Goal: Task Accomplishment & Management: Use online tool/utility

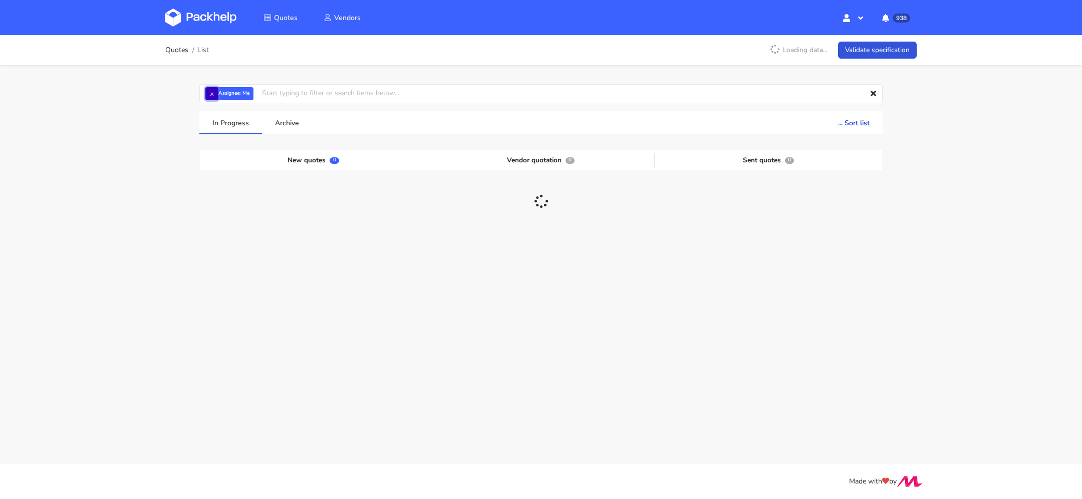
click at [211, 94] on button "×" at bounding box center [211, 93] width 13 height 13
click at [217, 94] on input "text" at bounding box center [541, 93] width 684 height 19
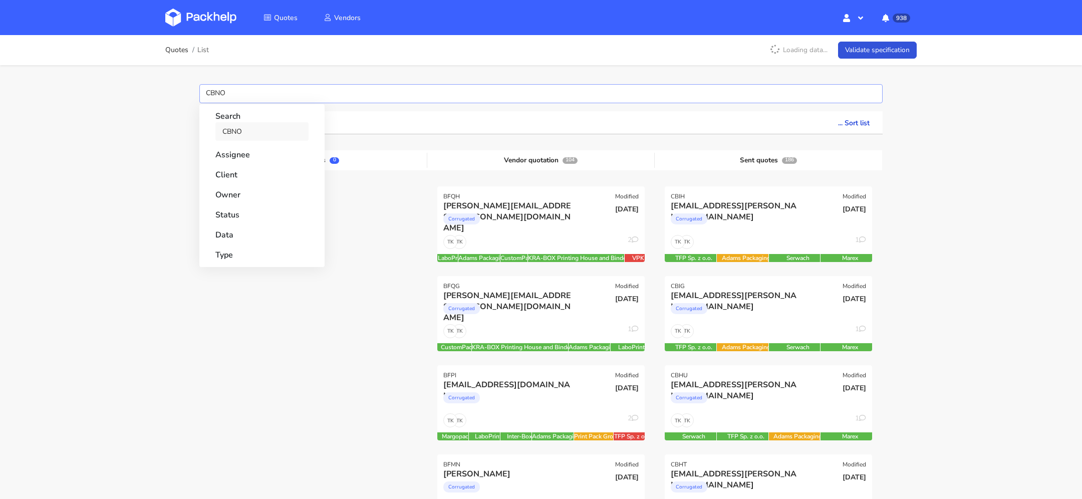
type input "CBNO"
click at [232, 125] on link "CBNO" at bounding box center [261, 131] width 93 height 19
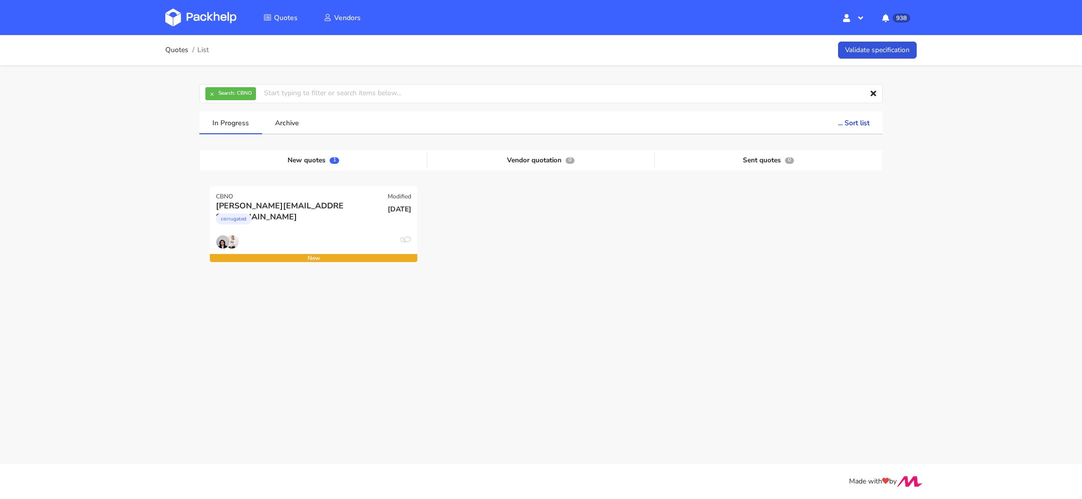
click at [264, 413] on main "Quotes List Validate specification × Search: CBNO Assignee Me [PERSON_NAME] [PE…" at bounding box center [541, 232] width 1082 height 464
click at [316, 217] on div "corrugated" at bounding box center [282, 221] width 133 height 20
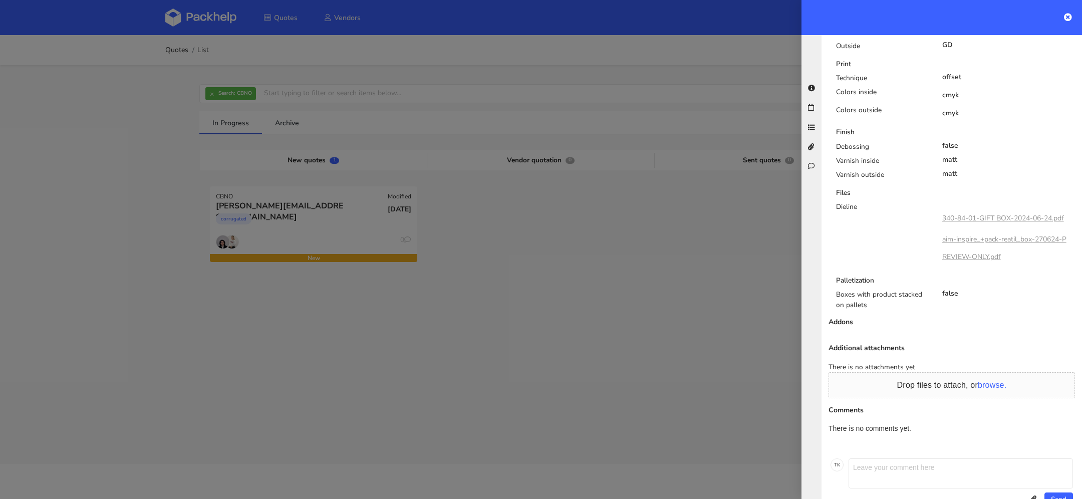
scroll to position [582, 0]
click at [979, 209] on link "340-84-01-GIFT BOX-2024-06-24.pdf" at bounding box center [1004, 214] width 122 height 10
click at [953, 231] on link "aim-inspire_+pack-reatil_box-270624-PREVIEW-ONLY.pdf" at bounding box center [1005, 244] width 124 height 27
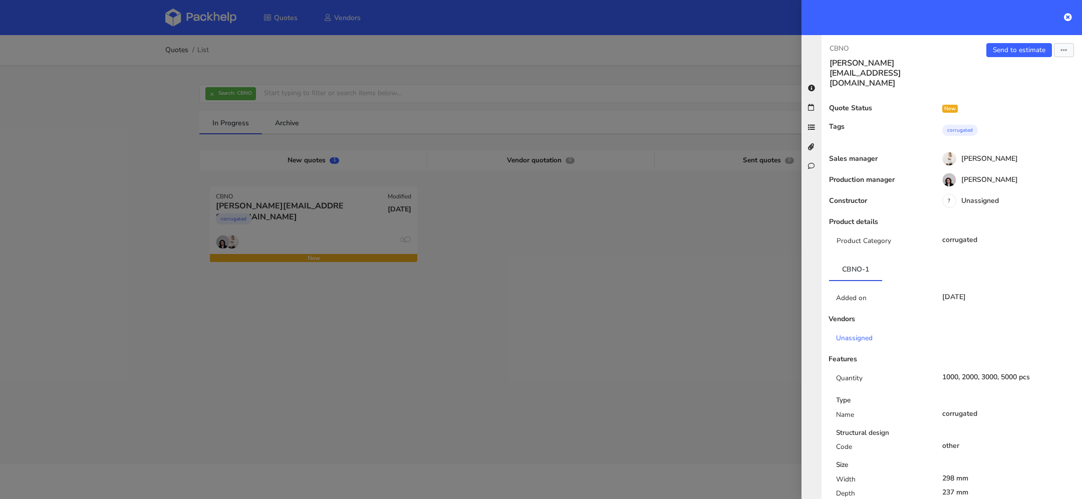
click at [867, 62] on h3 "[PERSON_NAME][EMAIL_ADDRESS][DOMAIN_NAME]" at bounding box center [887, 73] width 114 height 30
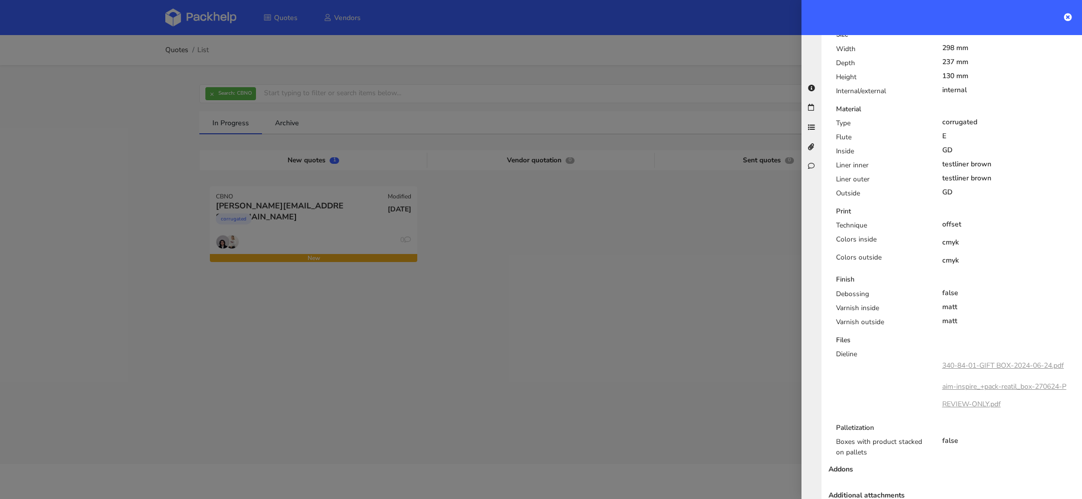
scroll to position [449, 0]
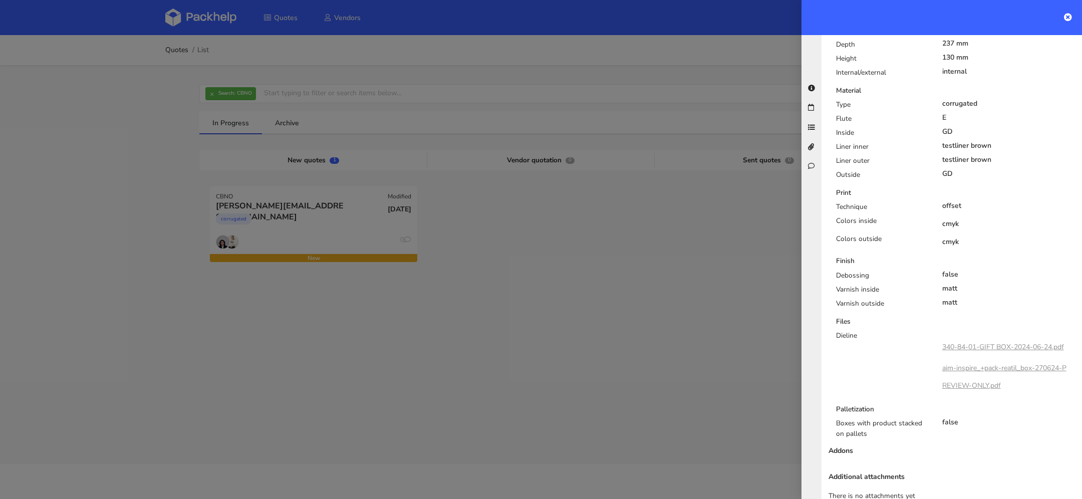
copy div "[PERSON_NAME][EMAIL_ADDRESS][DOMAIN_NAME] Send to estimate"
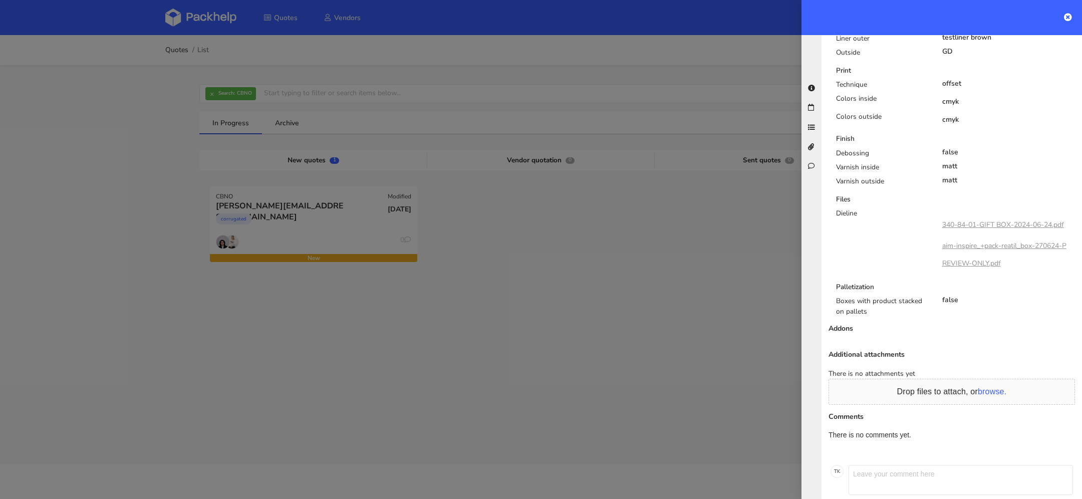
scroll to position [582, 0]
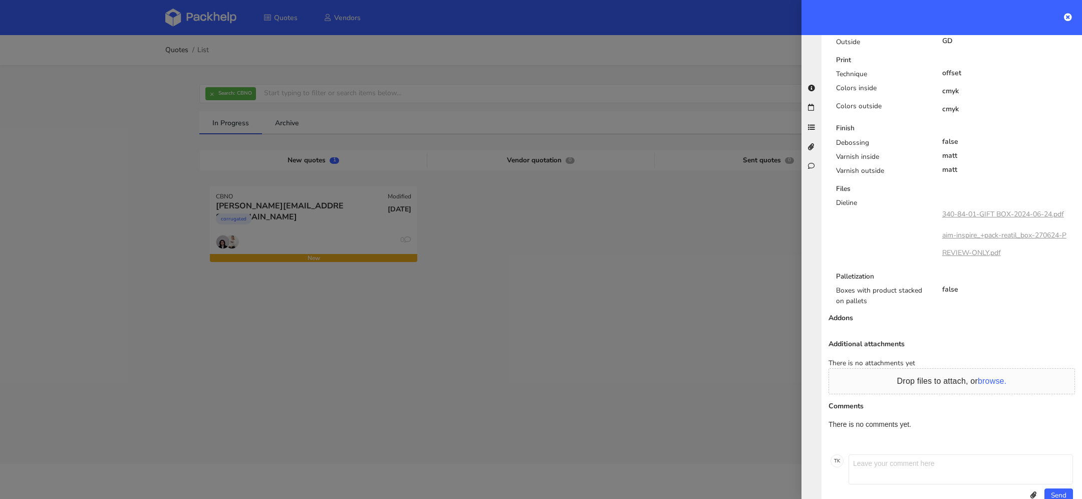
click at [749, 242] on div at bounding box center [541, 249] width 1082 height 499
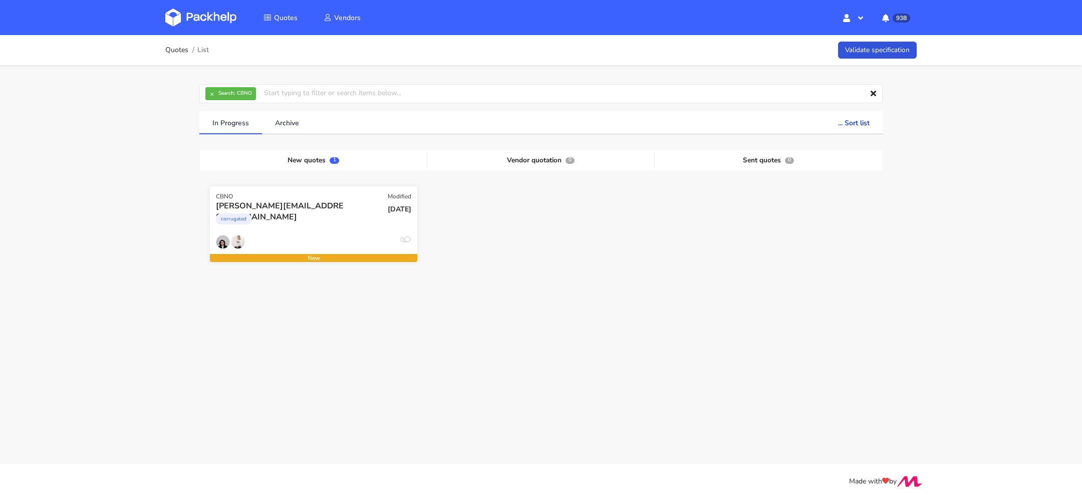
click at [301, 236] on div "0" at bounding box center [313, 244] width 207 height 19
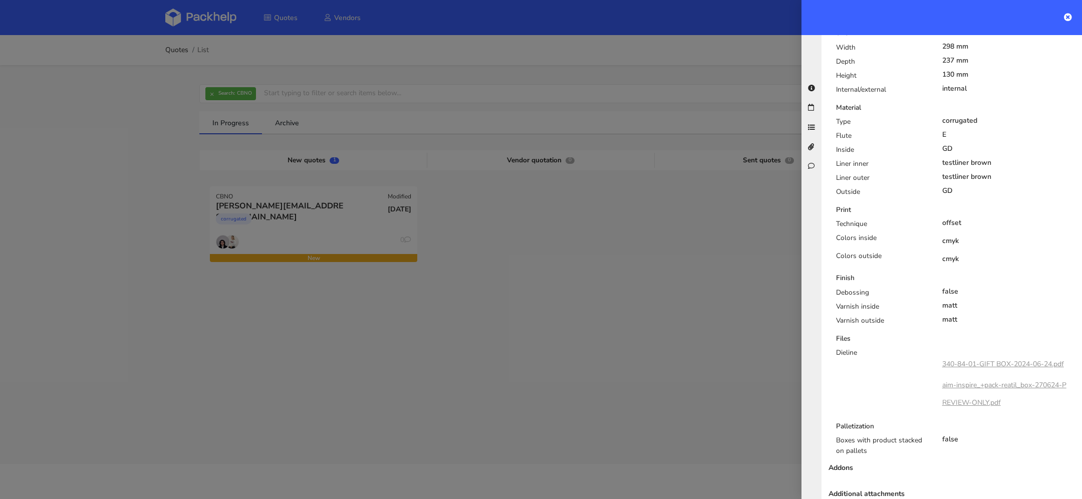
scroll to position [427, 0]
click at [1068, 16] on icon at bounding box center [1068, 17] width 8 height 8
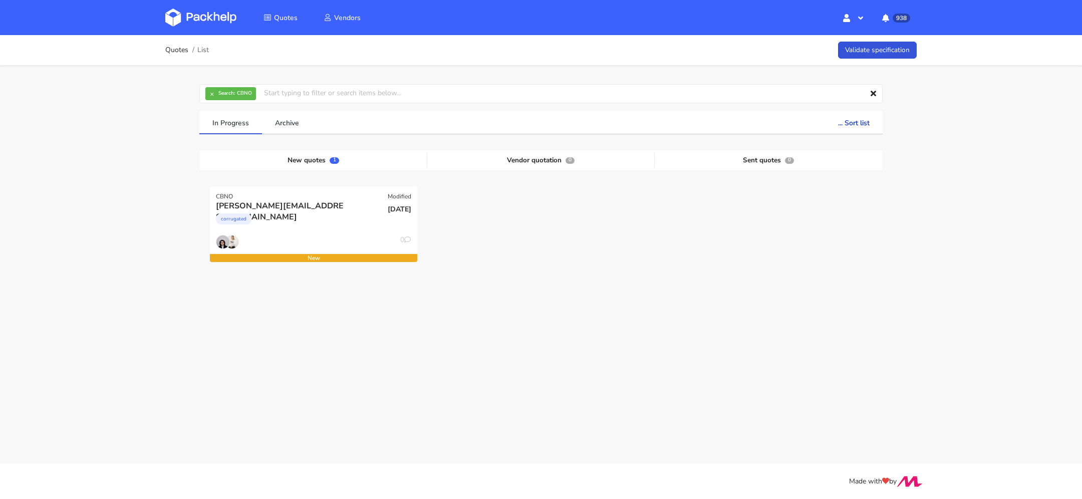
click at [486, 202] on div at bounding box center [541, 230] width 228 height 89
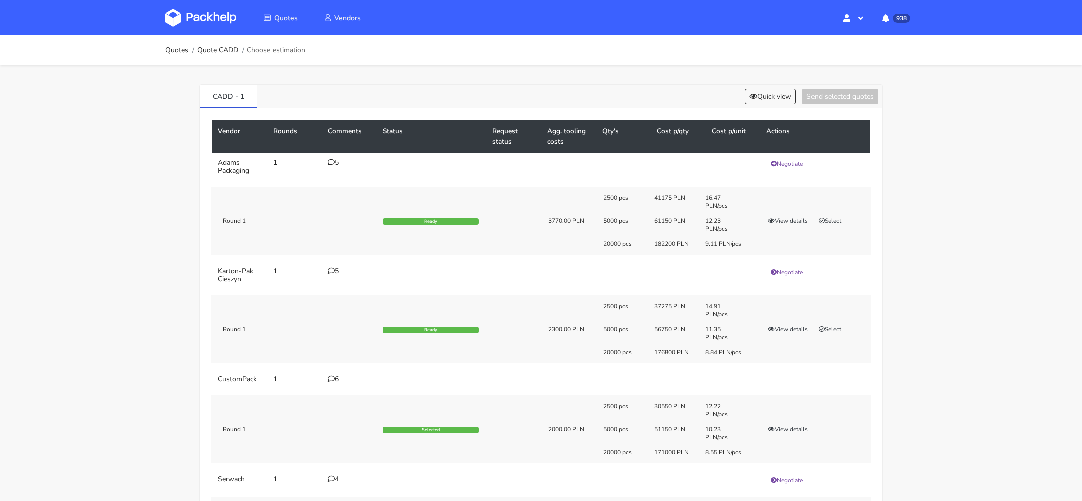
click at [328, 380] on icon at bounding box center [331, 378] width 7 height 7
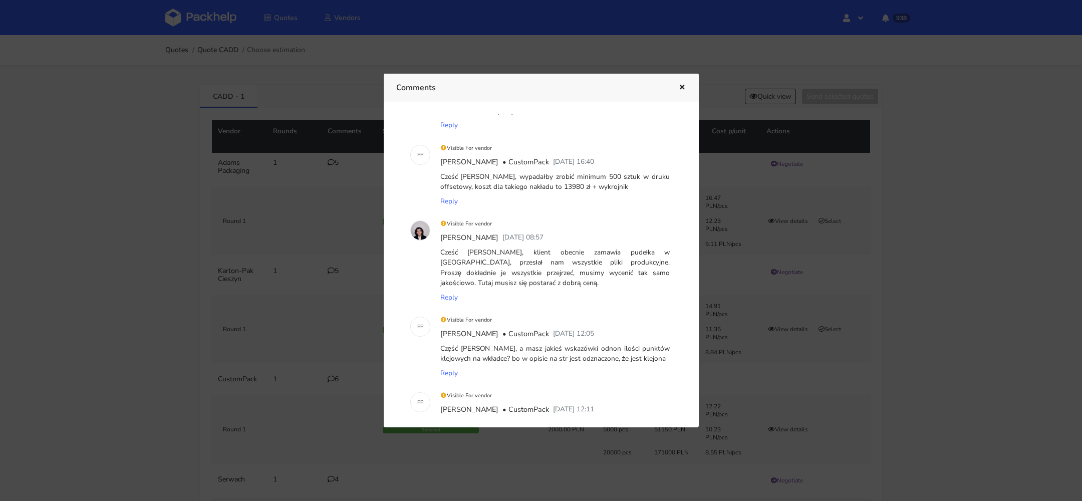
scroll to position [64, 0]
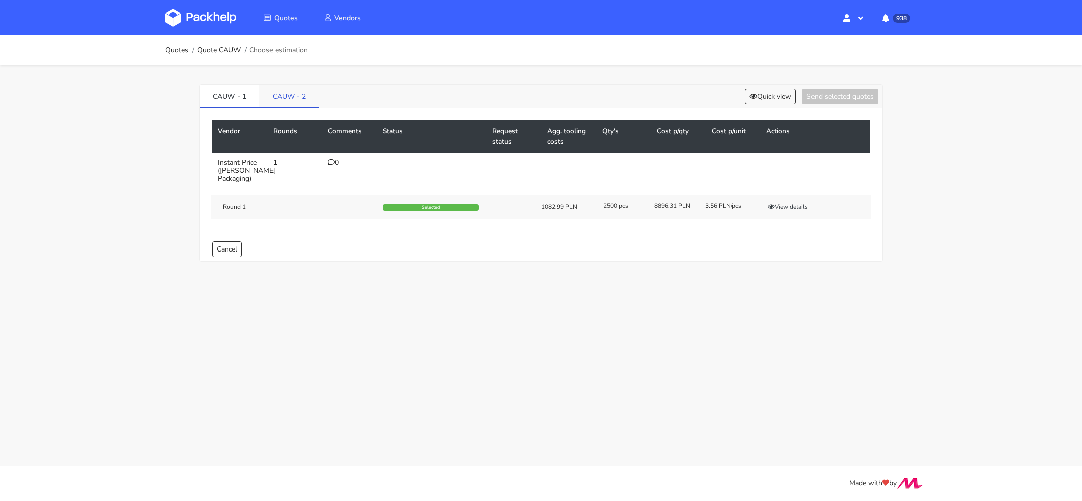
click at [300, 102] on link "CAUW - 2" at bounding box center [289, 96] width 59 height 22
